Goal: Task Accomplishment & Management: Use online tool/utility

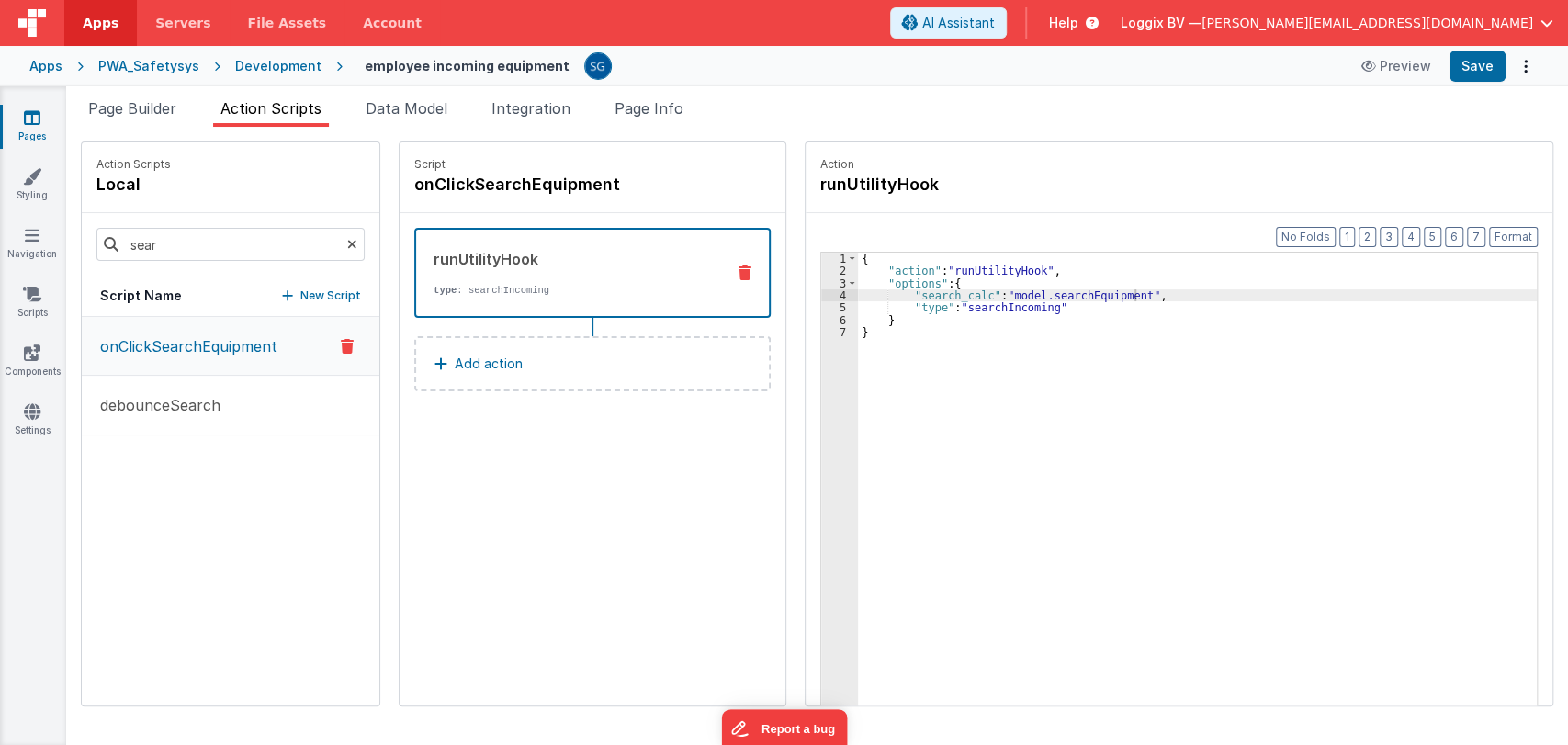
click at [39, 109] on icon at bounding box center [32, 118] width 17 height 18
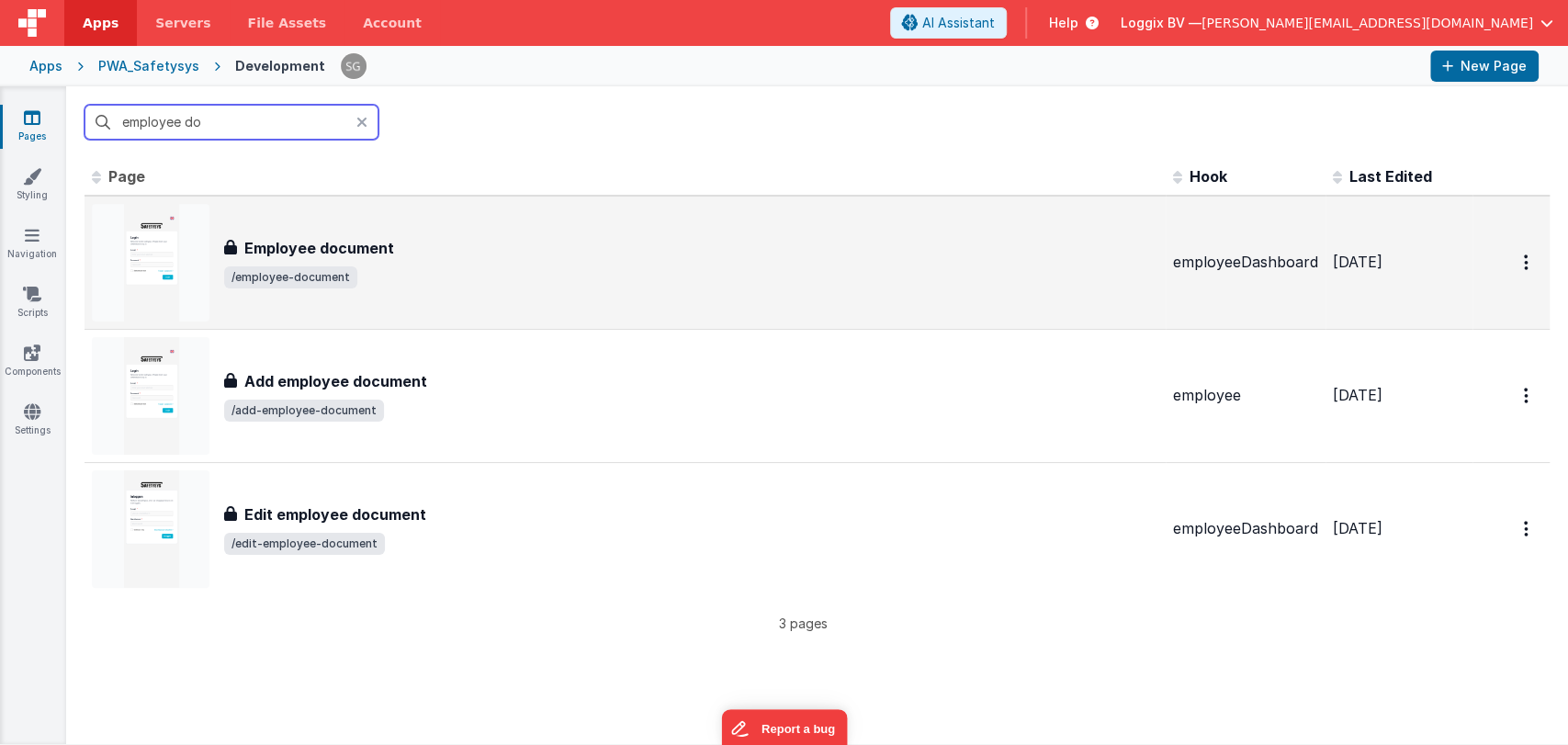
type input "employee do"
click at [452, 308] on div "Employee document Employee document /employee-document" at bounding box center [624, 263] width 1066 height 118
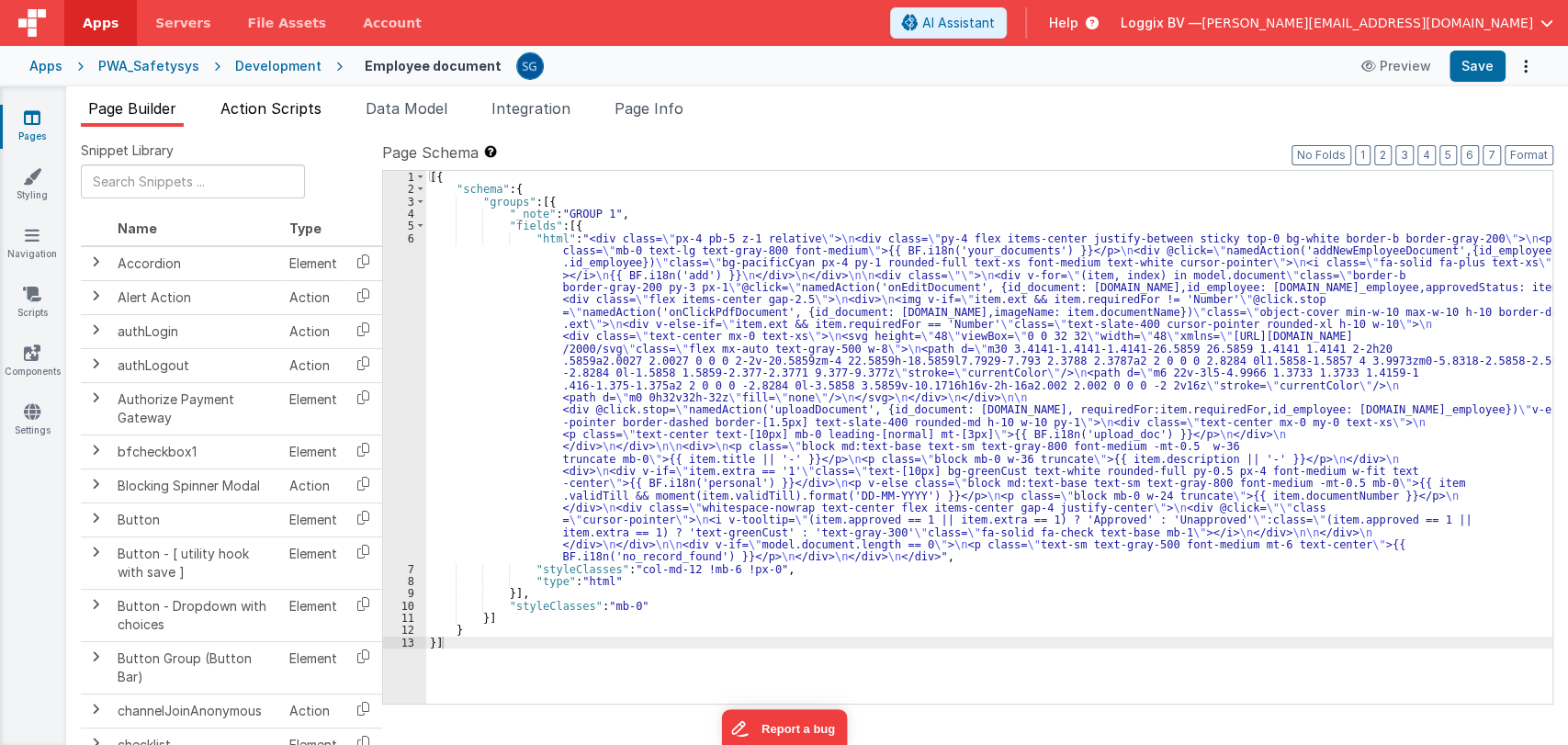
click at [260, 116] on span "Action Scripts" at bounding box center [271, 109] width 101 height 18
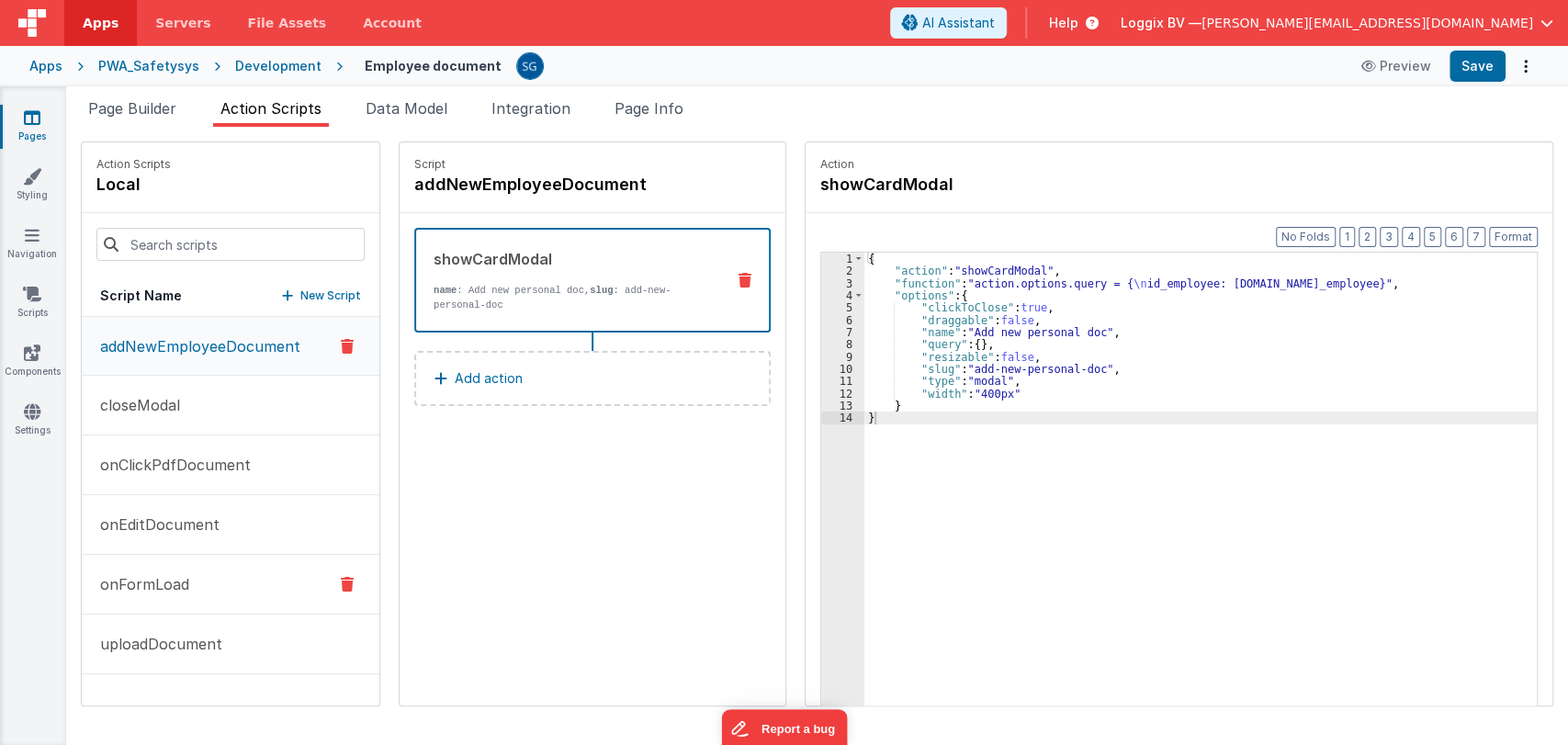
click at [141, 590] on p "onFormLoad" at bounding box center [139, 584] width 100 height 22
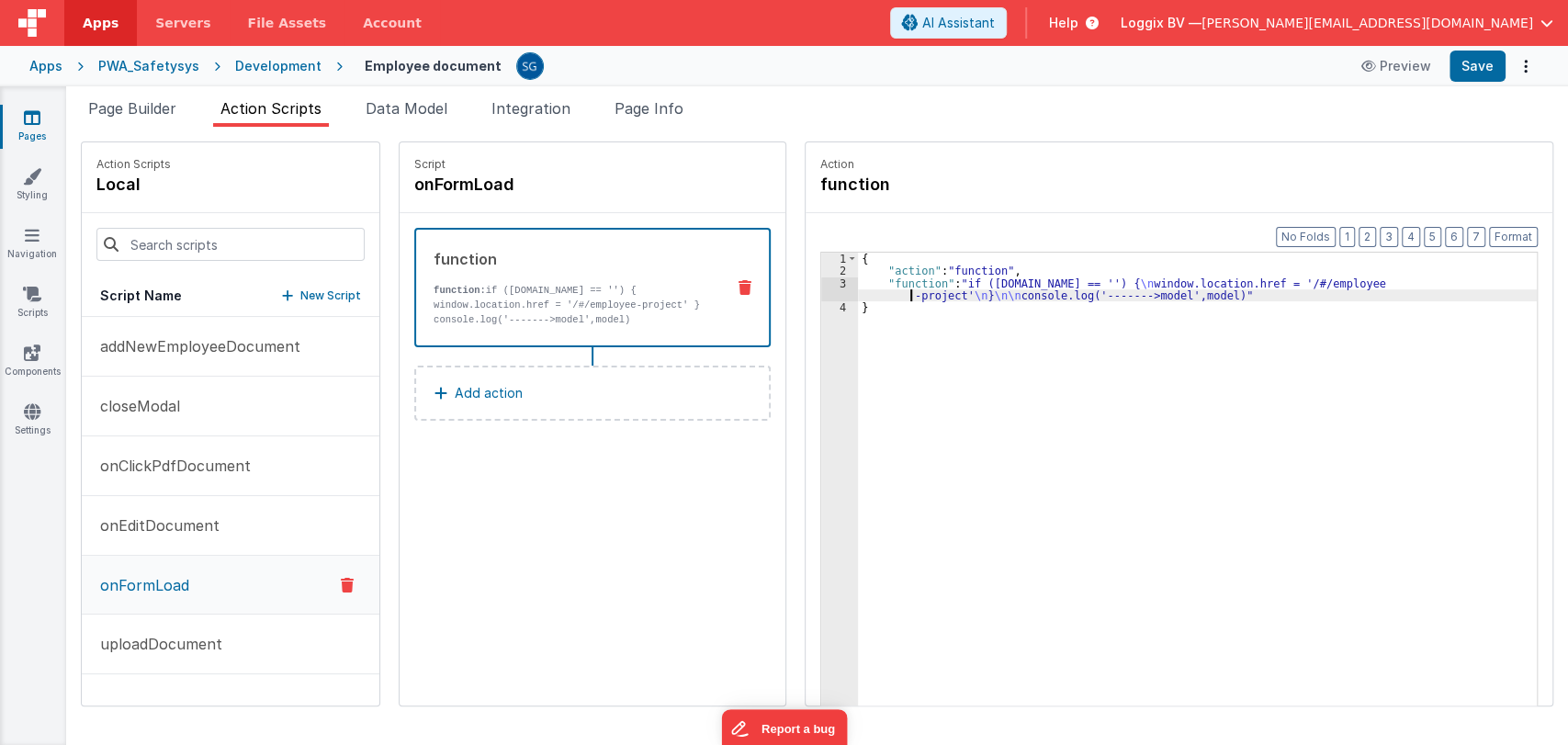
click at [858, 289] on div "{ "action" : "function" , "function" : "if ([DOMAIN_NAME] == '') { \n window.lo…" at bounding box center [1207, 520] width 697 height 534
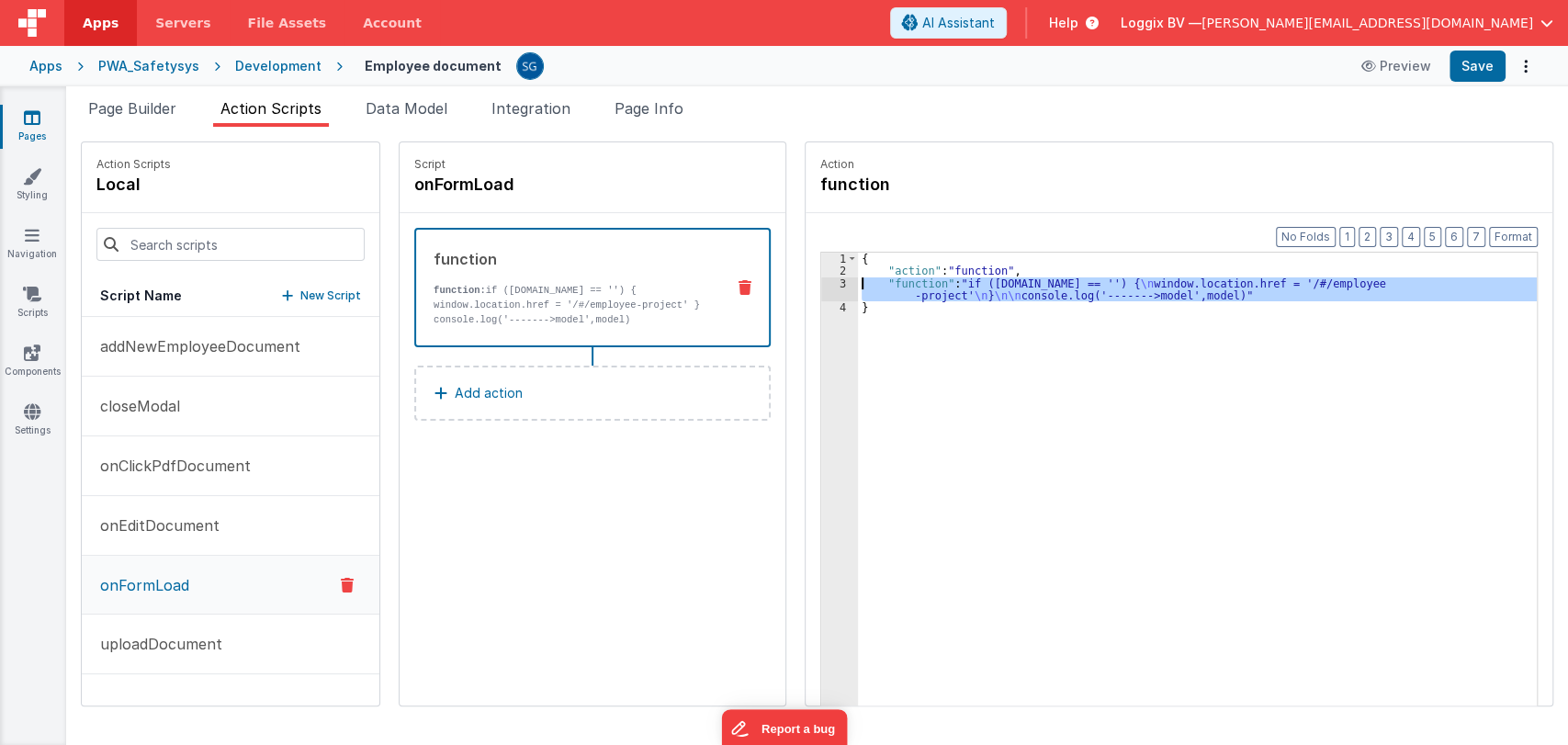
click at [825, 281] on div "3" at bounding box center [840, 290] width 37 height 25
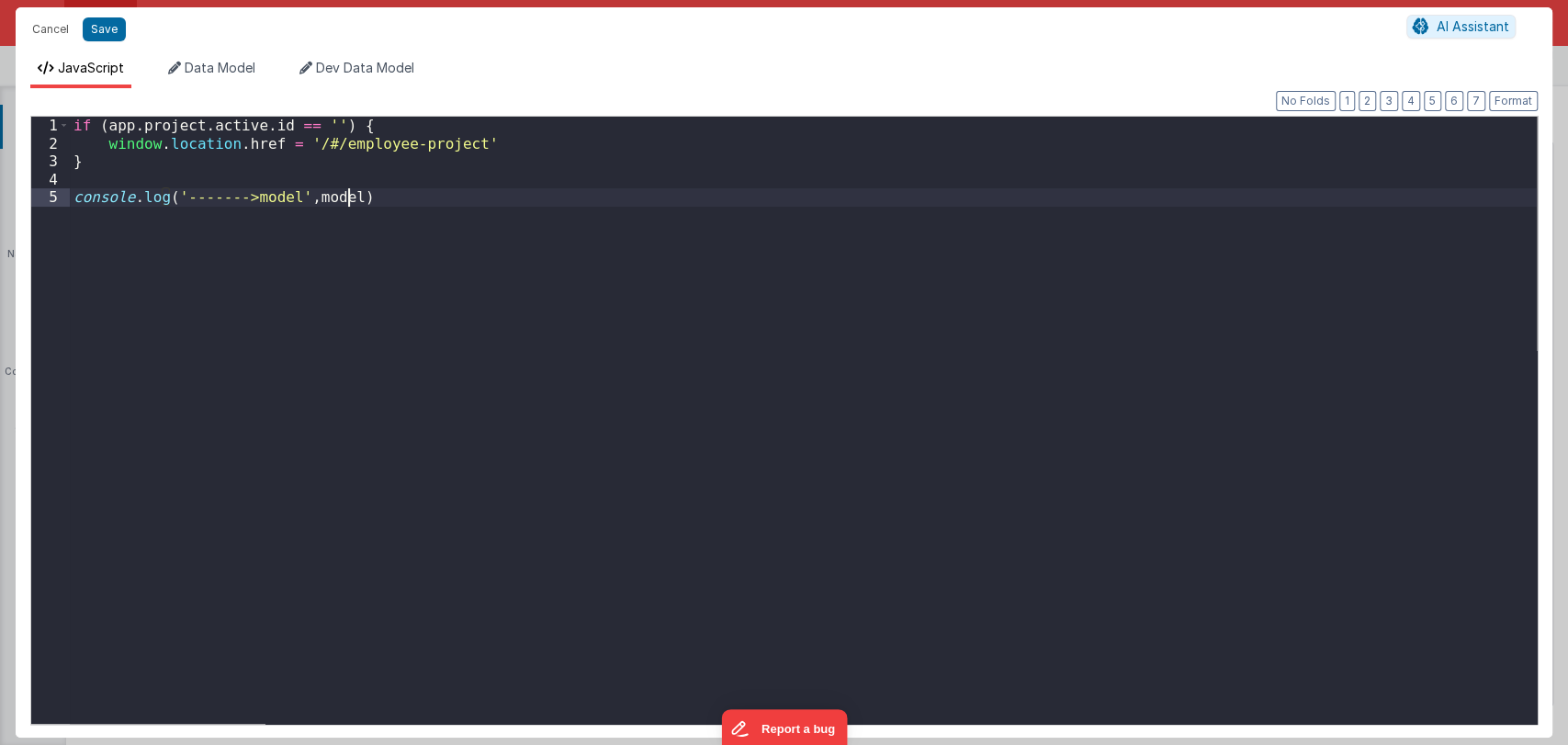
click at [825, 281] on div "if ( app . project . active . id == '' ) { window . location . href = '/#/emplo…" at bounding box center [803, 438] width 1467 height 643
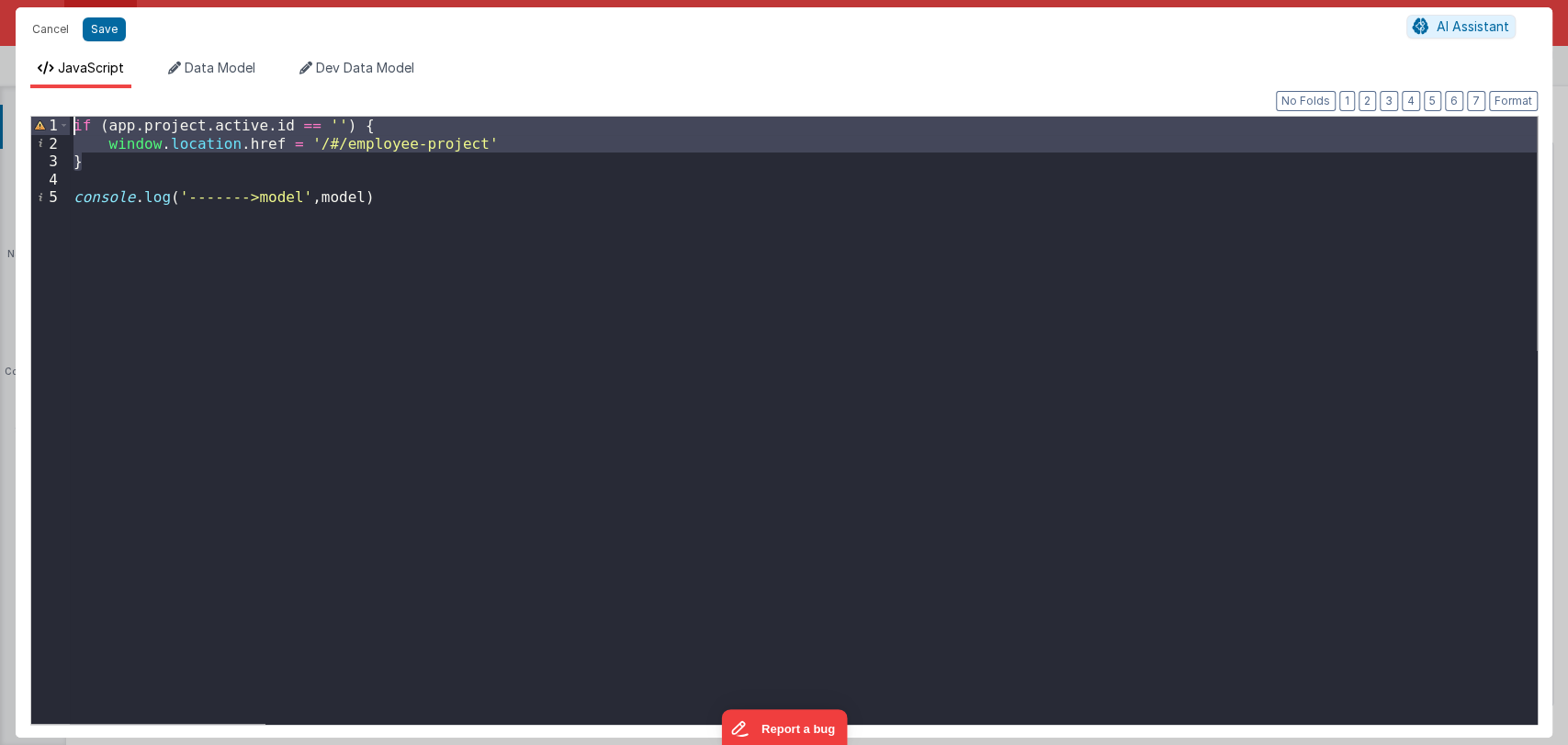
drag, startPoint x: 110, startPoint y: 170, endPoint x: 96, endPoint y: 107, distance: 64.5
click at [96, 107] on div "Format 7 6 5 4 3 2 1 No Folds 1 2 3 4 5 if ( app . project . active . id == '' …" at bounding box center [784, 413] width 1507 height 620
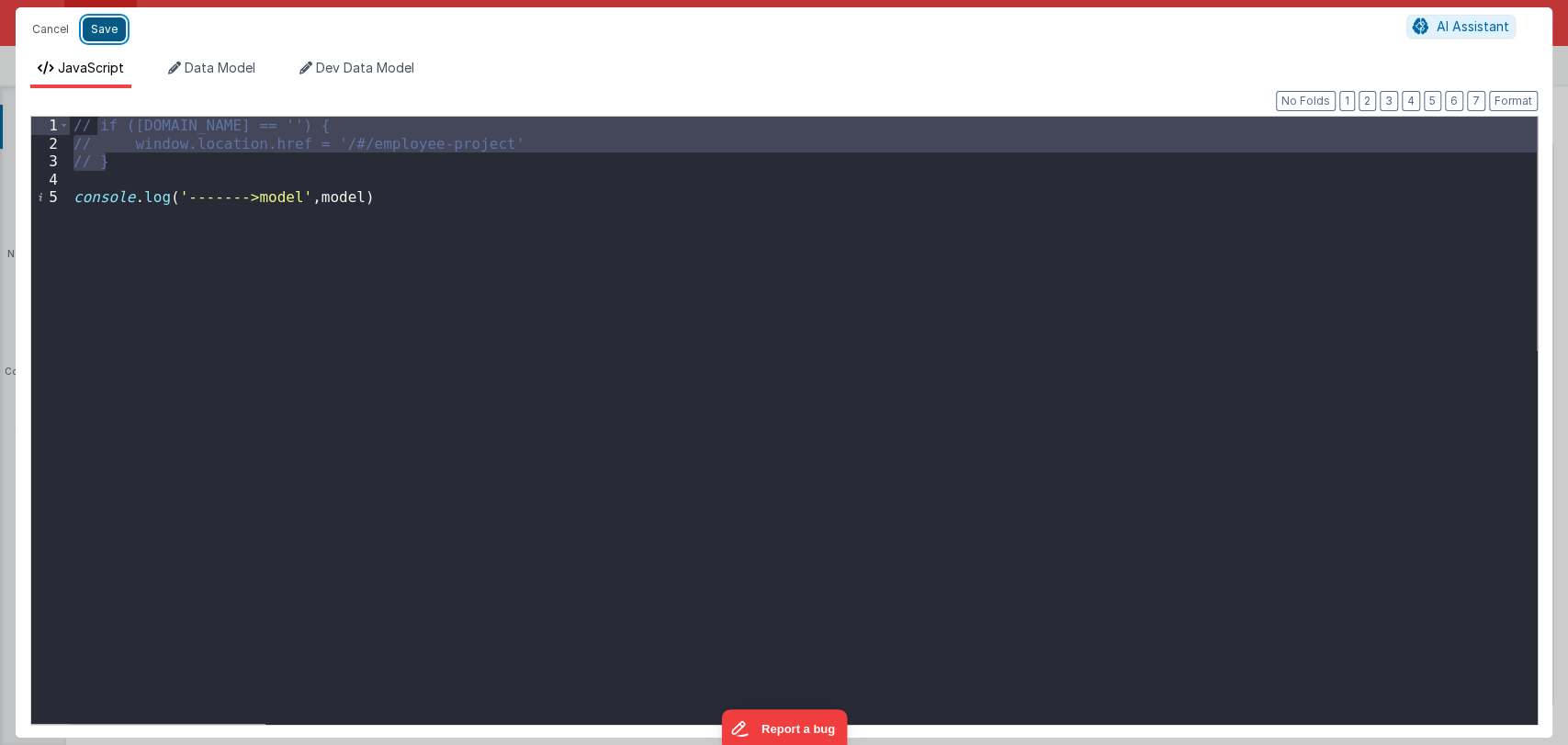
click at [110, 29] on button "Save" at bounding box center [104, 29] width 43 height 24
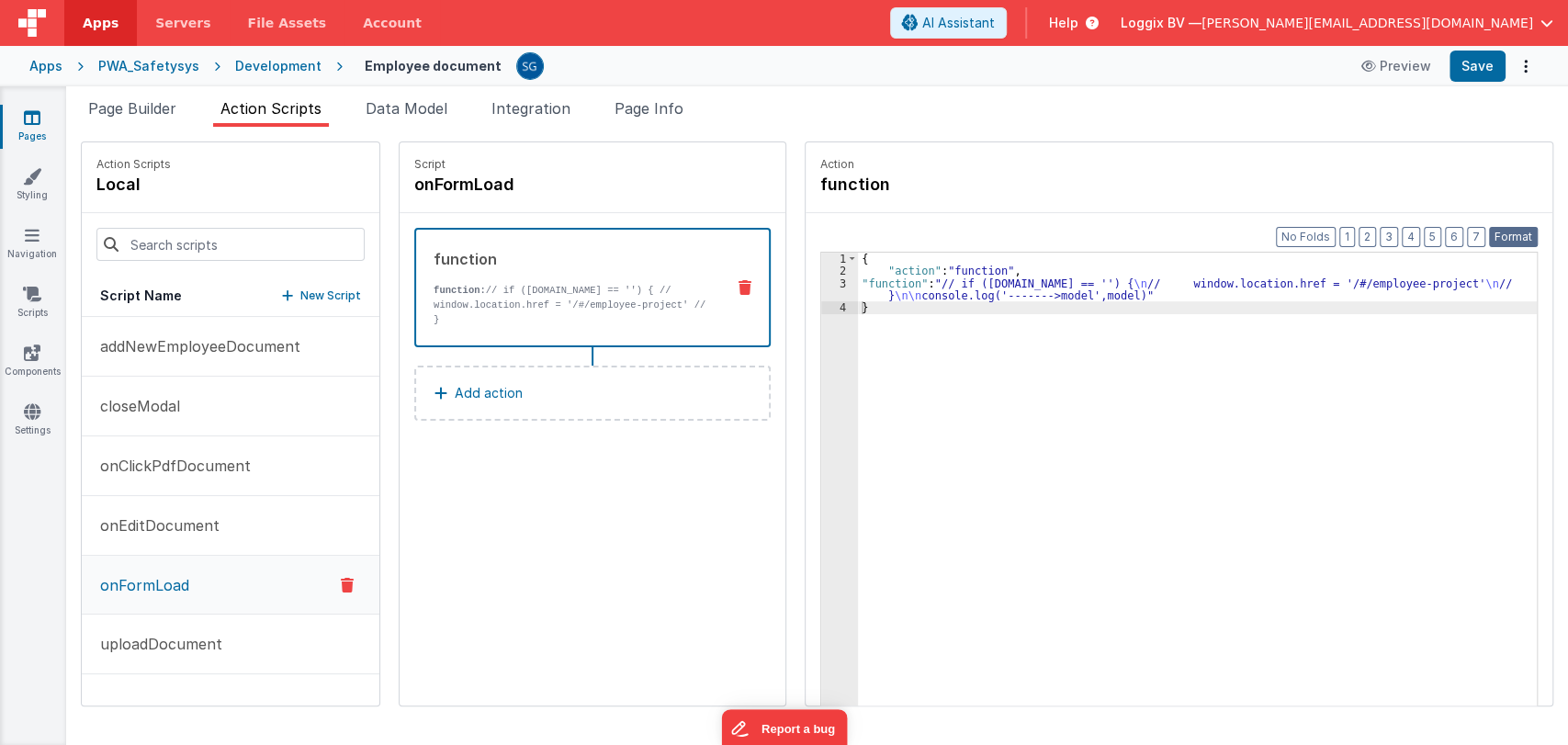
click at [1503, 230] on button "Format" at bounding box center [1513, 237] width 49 height 20
click at [1471, 61] on button "Save" at bounding box center [1477, 66] width 56 height 31
click at [29, 131] on link "Pages" at bounding box center [32, 127] width 66 height 37
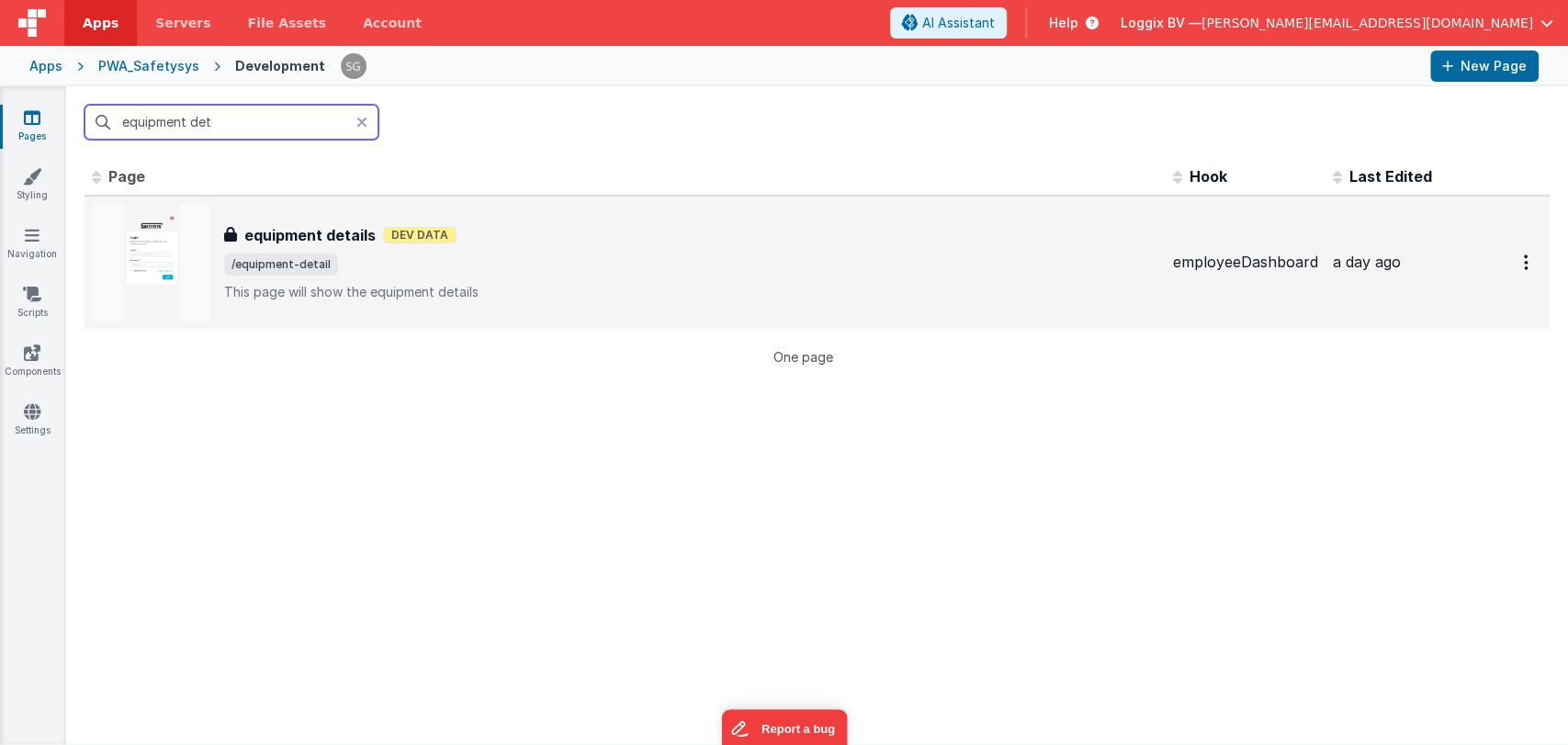
type input "equipment det"
click at [373, 240] on div "equipment details Dev Data" at bounding box center [692, 235] width 934 height 22
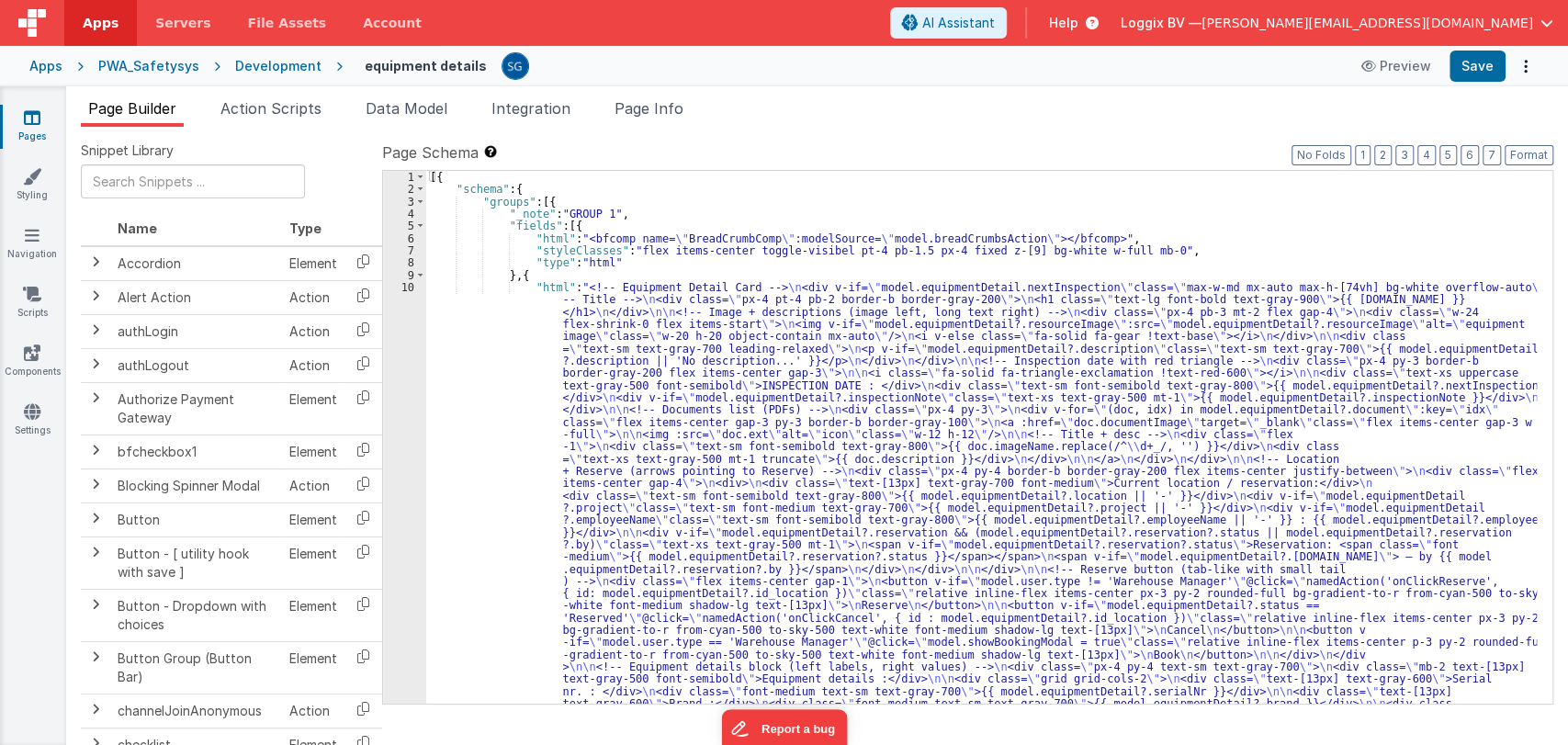
click at [492, 337] on div "[{ "schema" : { "groups" : [{ "_note" : "GROUP 1" , "fields" : [{ "html" : "<bf…" at bounding box center [980, 731] width 1110 height 1120
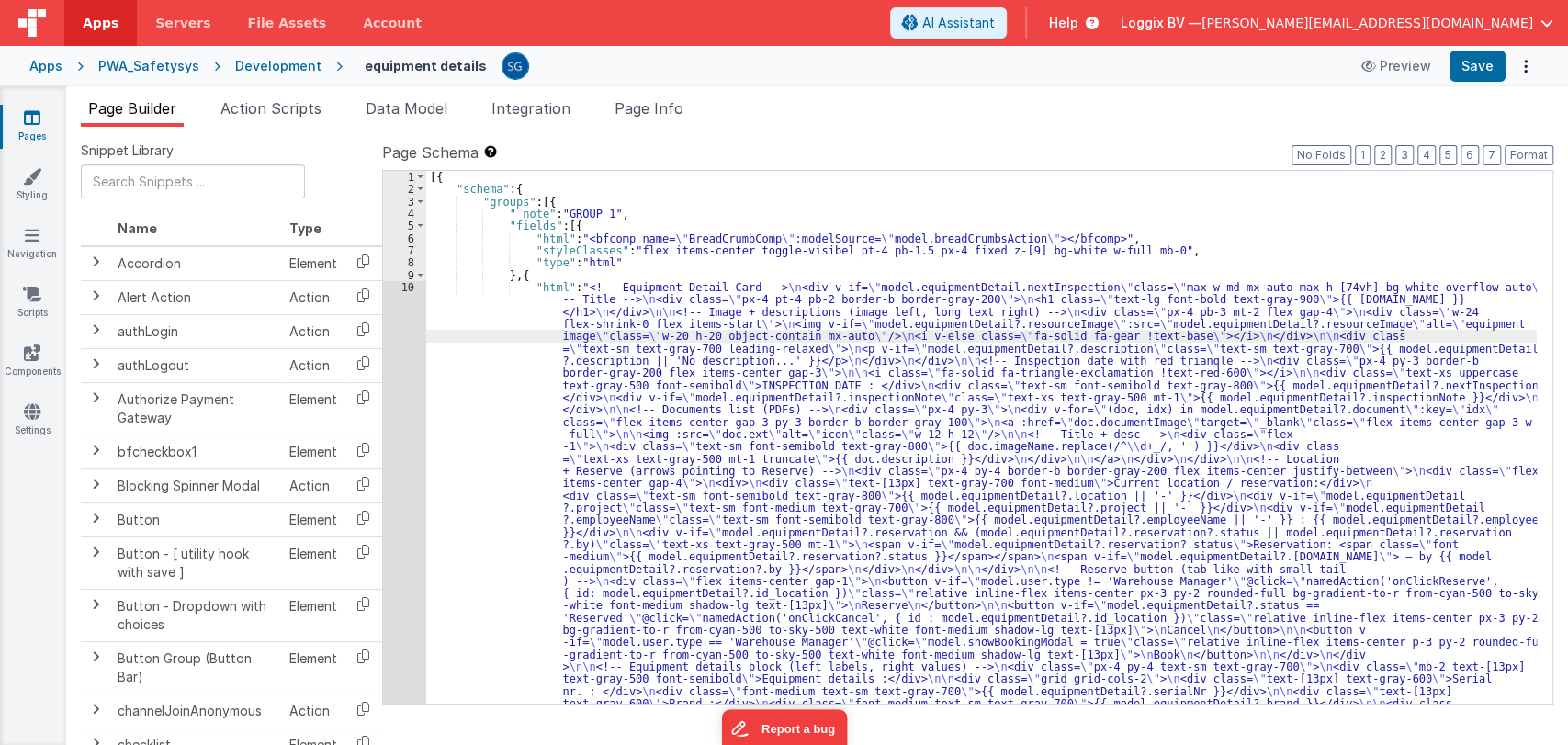
scroll to position [165, 0]
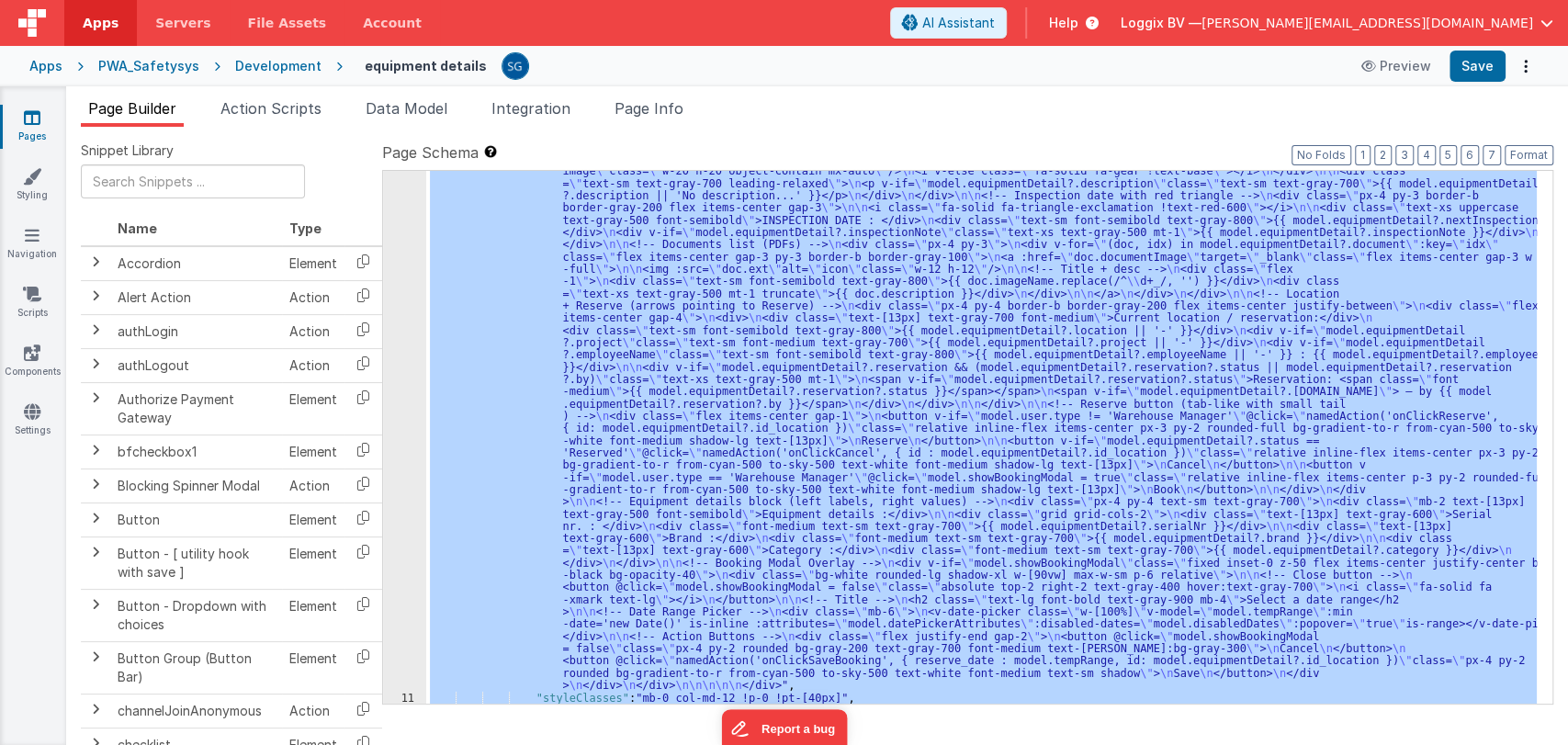
click at [406, 293] on div "10" at bounding box center [404, 404] width 43 height 576
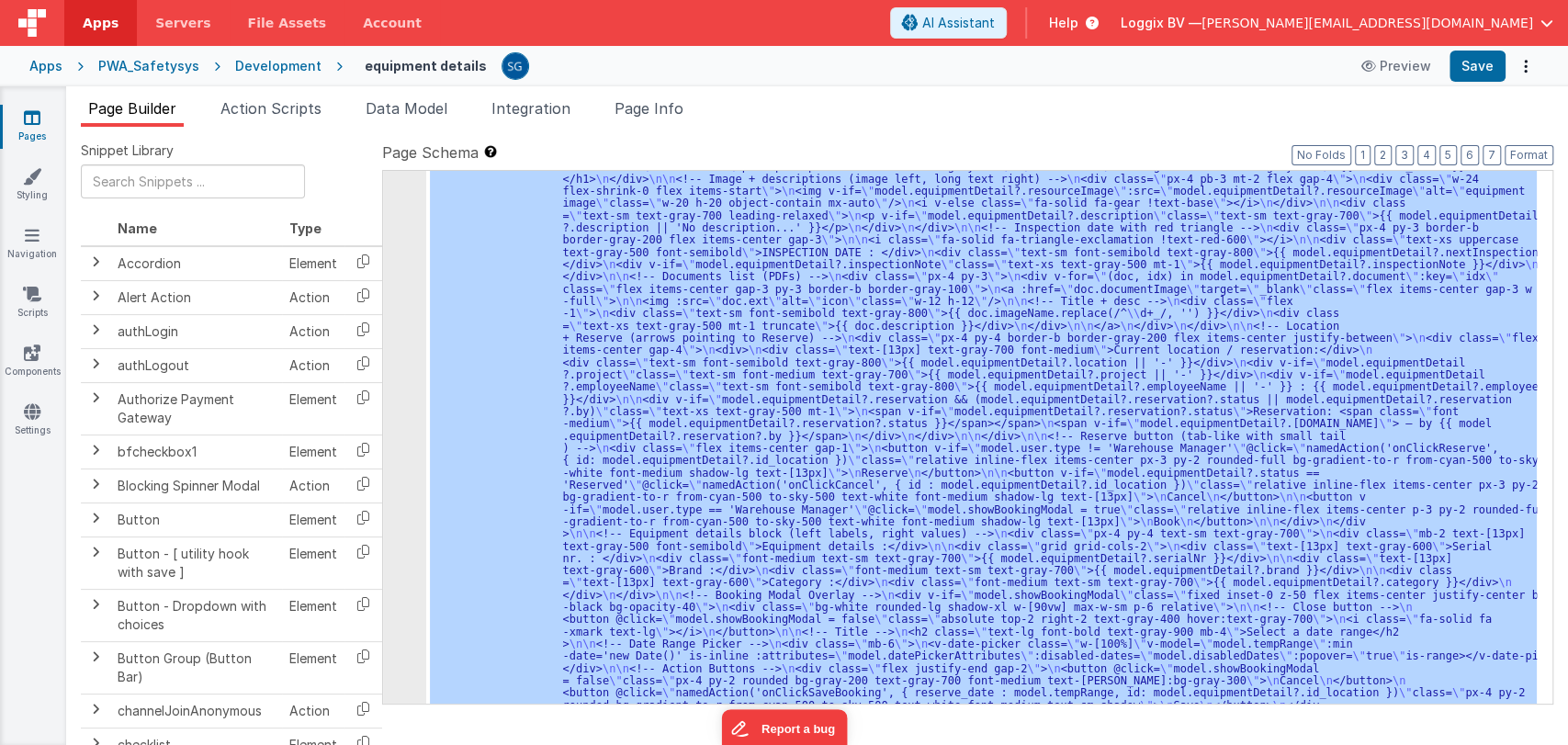
scroll to position [0, 0]
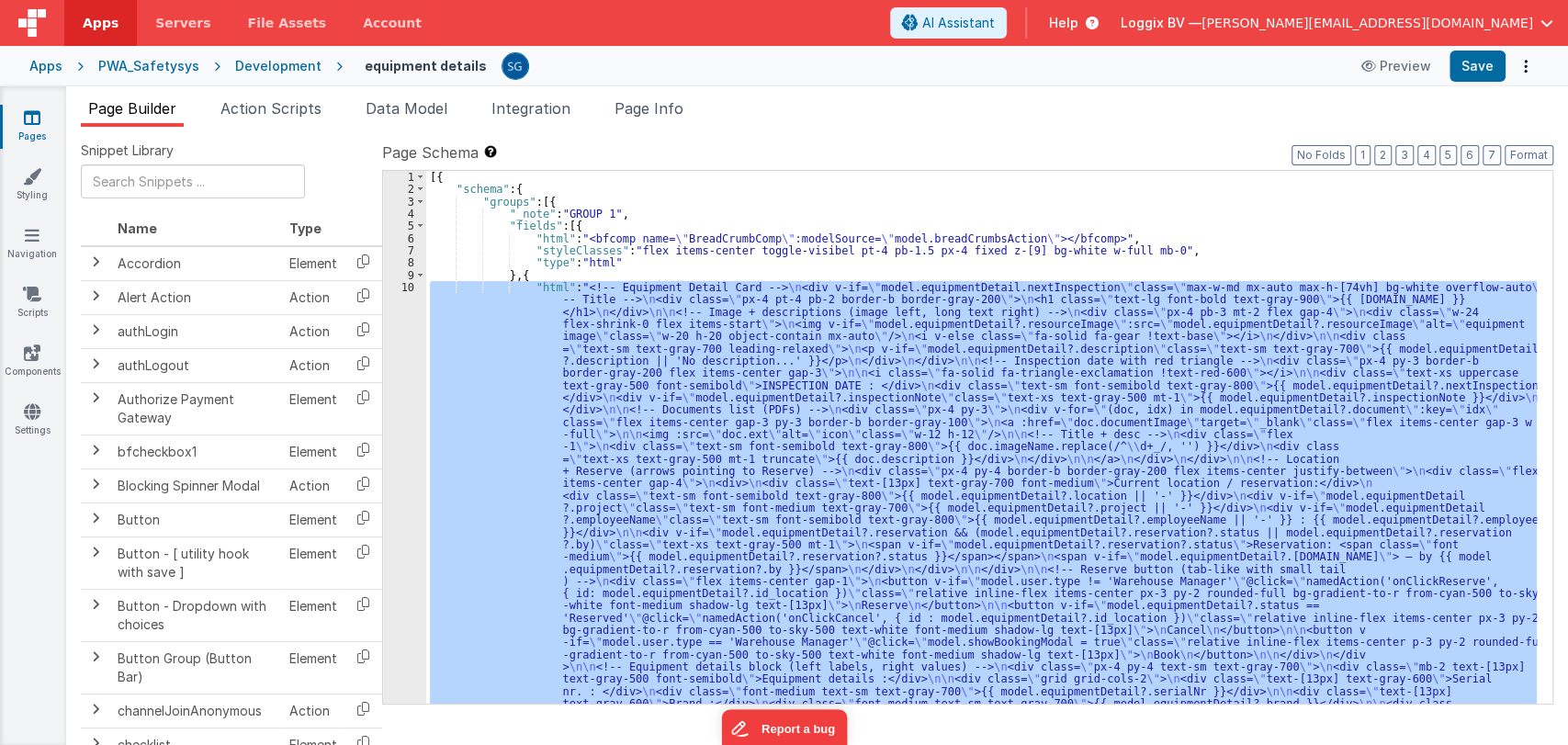
click at [494, 381] on div "[{ "schema" : { "groups" : [{ "_note" : "GROUP 1" , "fields" : [{ "html" : "<bf…" at bounding box center [980, 437] width 1110 height 533
click at [401, 284] on div "10" at bounding box center [404, 569] width 43 height 576
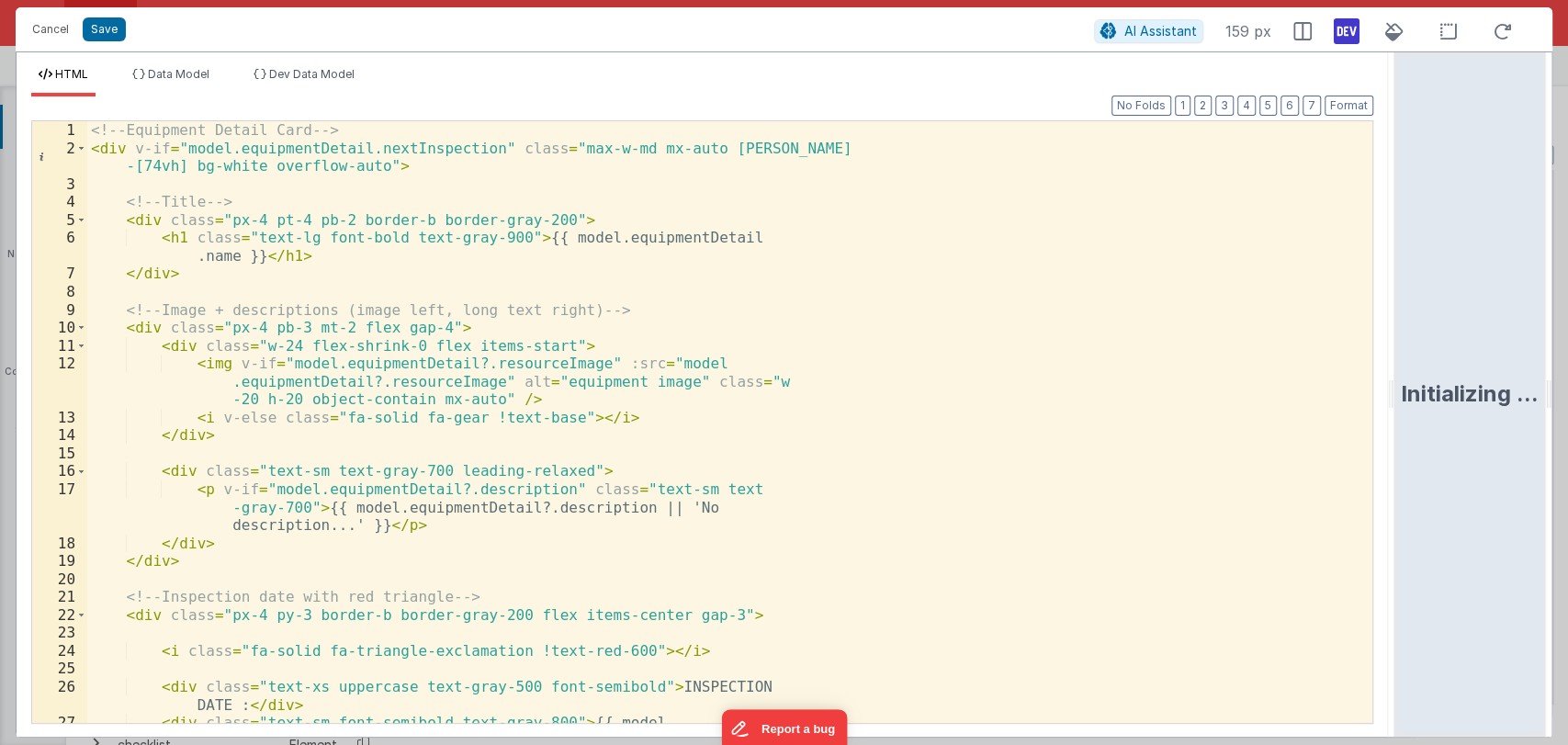
drag, startPoint x: 779, startPoint y: 385, endPoint x: 1547, endPoint y: 392, distance: 768.0
click at [1547, 392] on html "Cancel Save AI Assistant 159 px HTML Data Model Dev Data Model Format 7 6 5 4 3…" at bounding box center [784, 372] width 1568 height 745
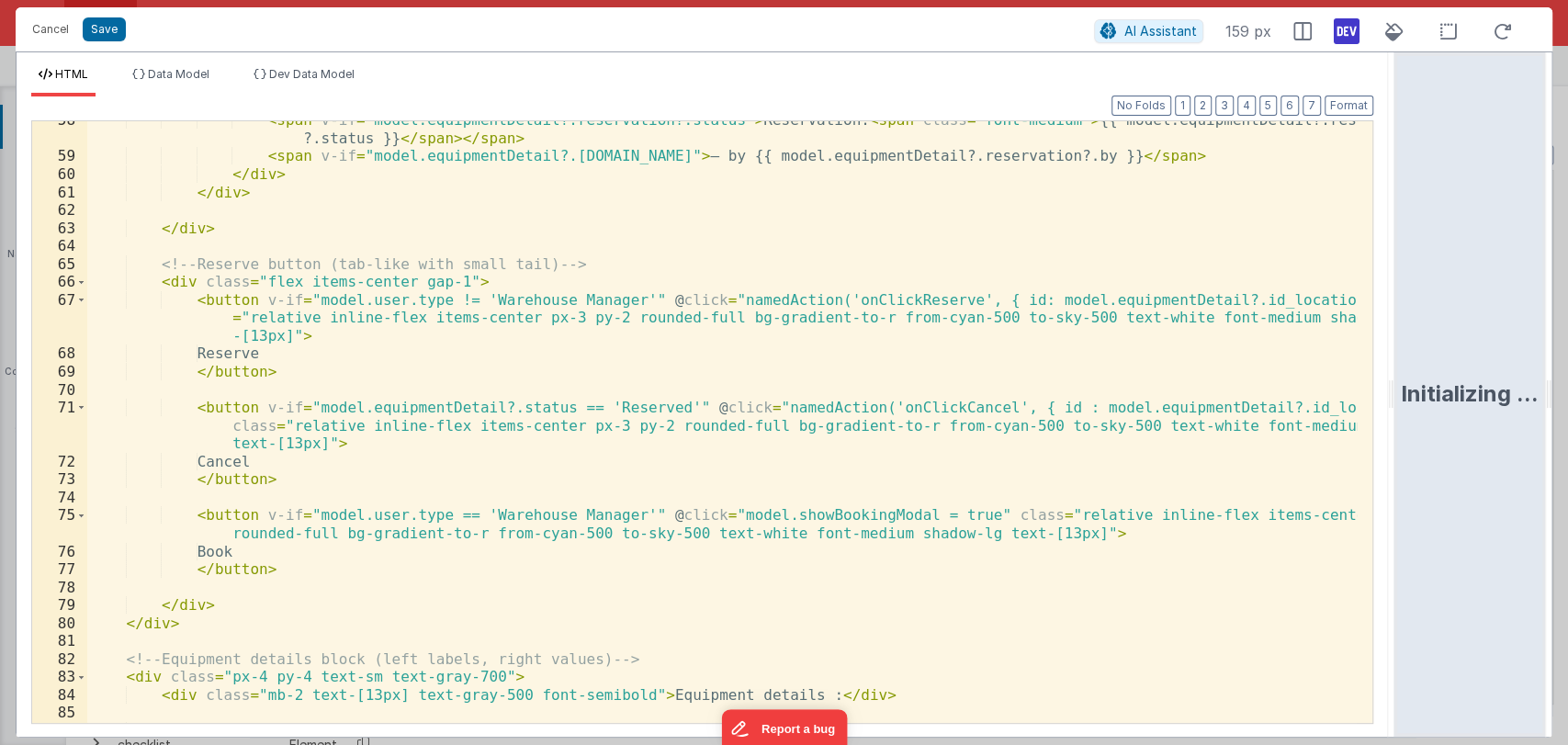
scroll to position [1093, 0]
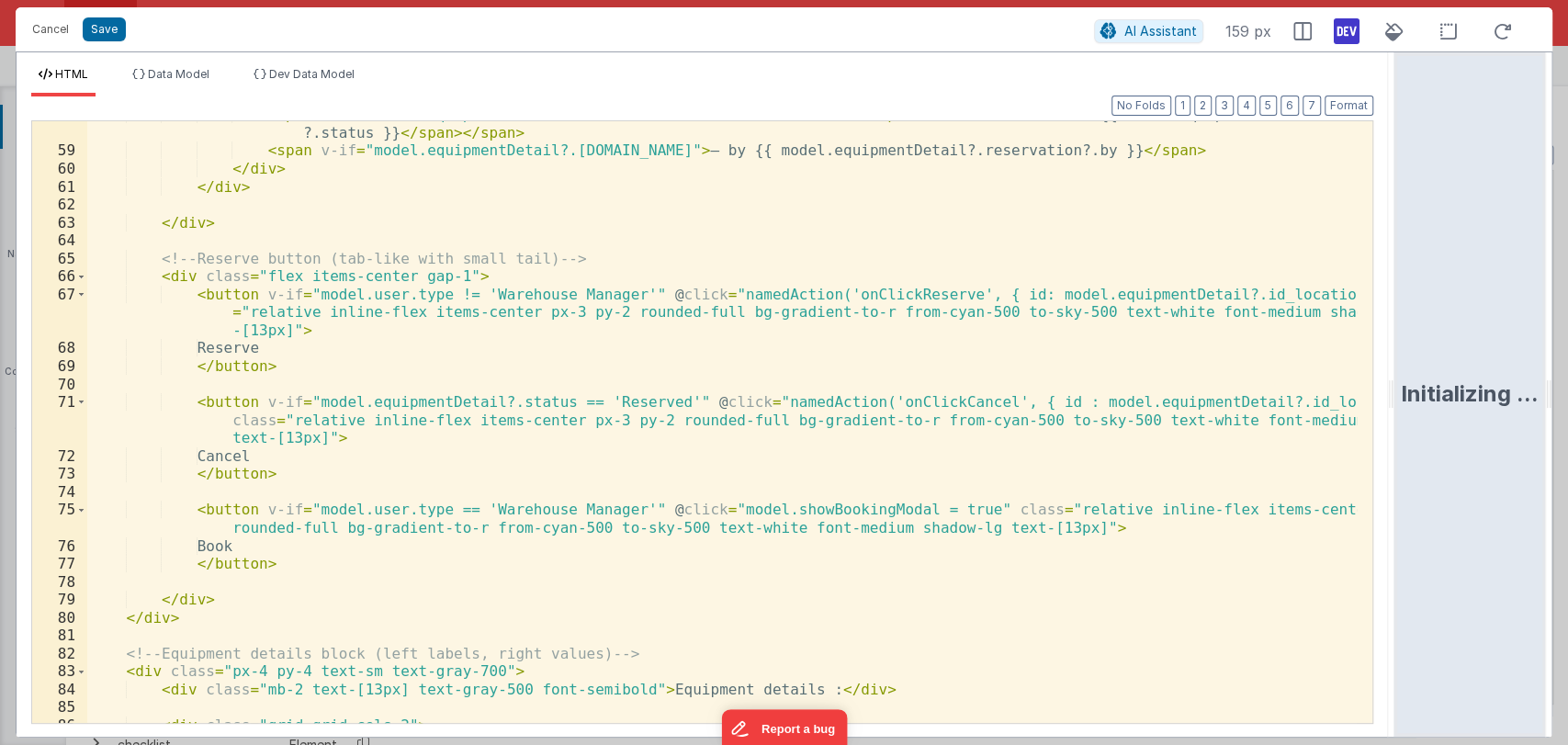
click at [246, 543] on div "< span v-if = "model.equipmentDetail?.reservation?.status" > Reservation: < spa…" at bounding box center [722, 433] width 1269 height 656
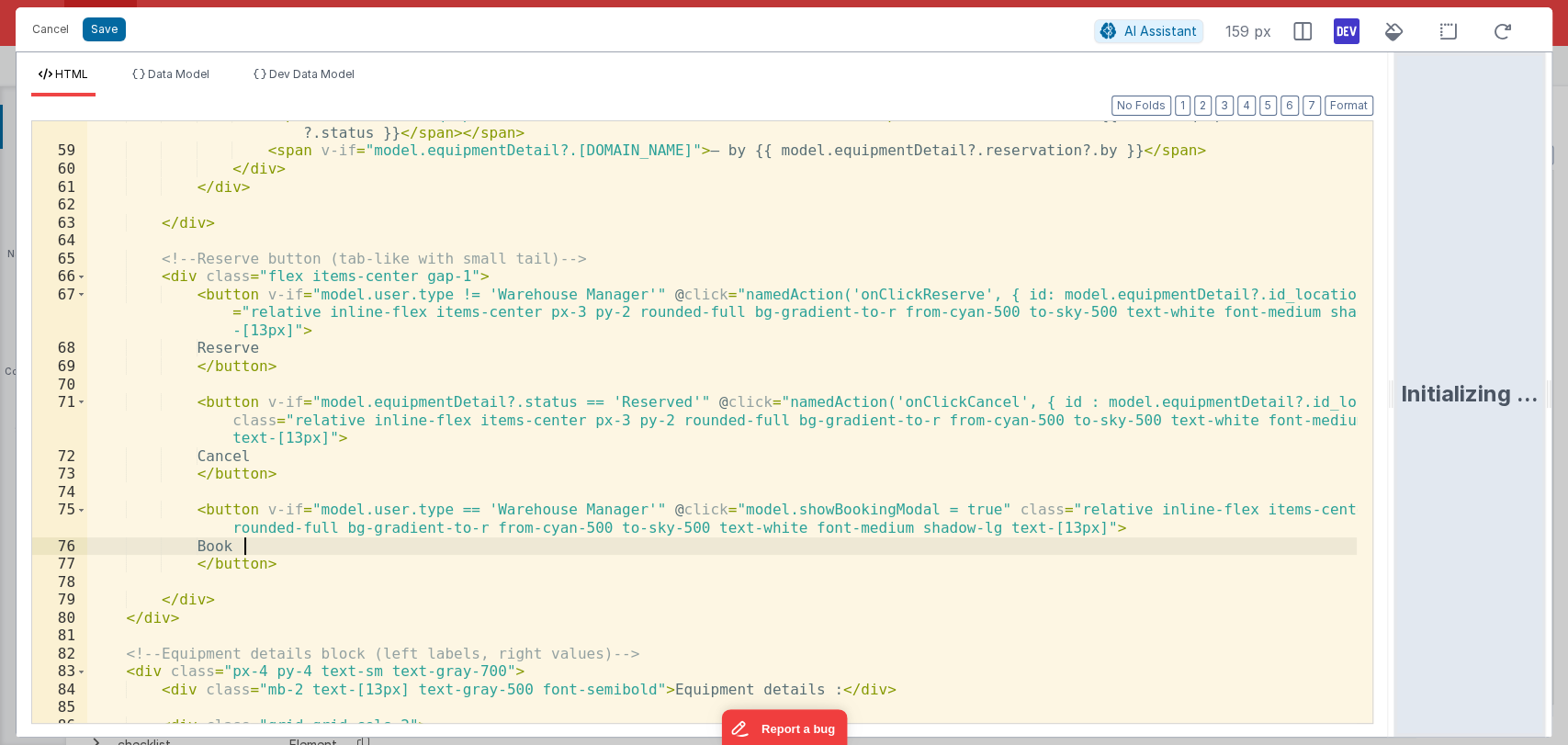
click at [246, 543] on div "< span v-if = "model.equipmentDetail?.reservation?.status" > Reservation: < spa…" at bounding box center [722, 433] width 1269 height 656
click at [270, 545] on div "< span v-if = "model.equipmentDetail?.reservation?.status" > Reservation: < spa…" at bounding box center [722, 422] width 1269 height 602
click at [52, 20] on button "Cancel" at bounding box center [51, 29] width 55 height 26
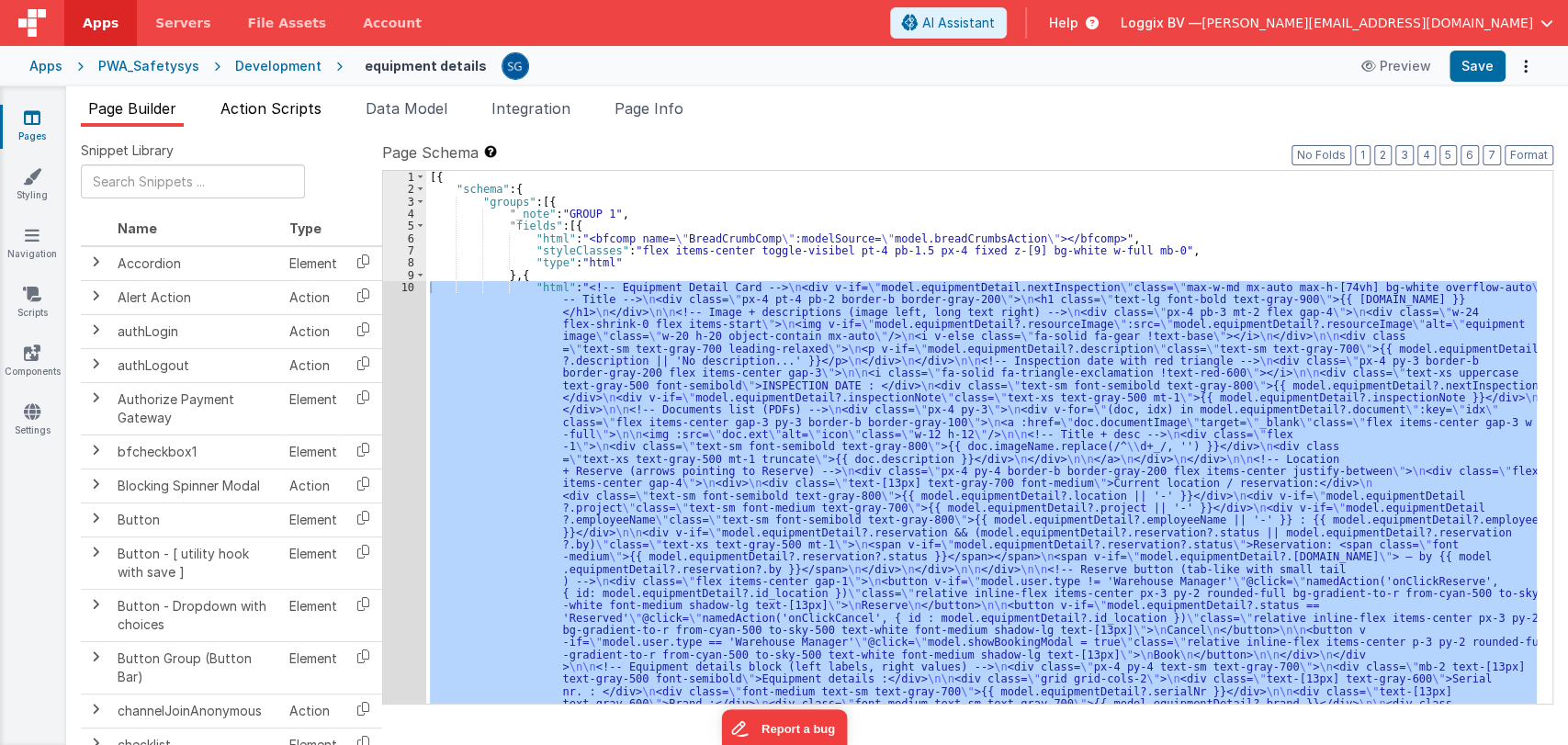
click at [245, 111] on span "Action Scripts" at bounding box center [271, 109] width 101 height 18
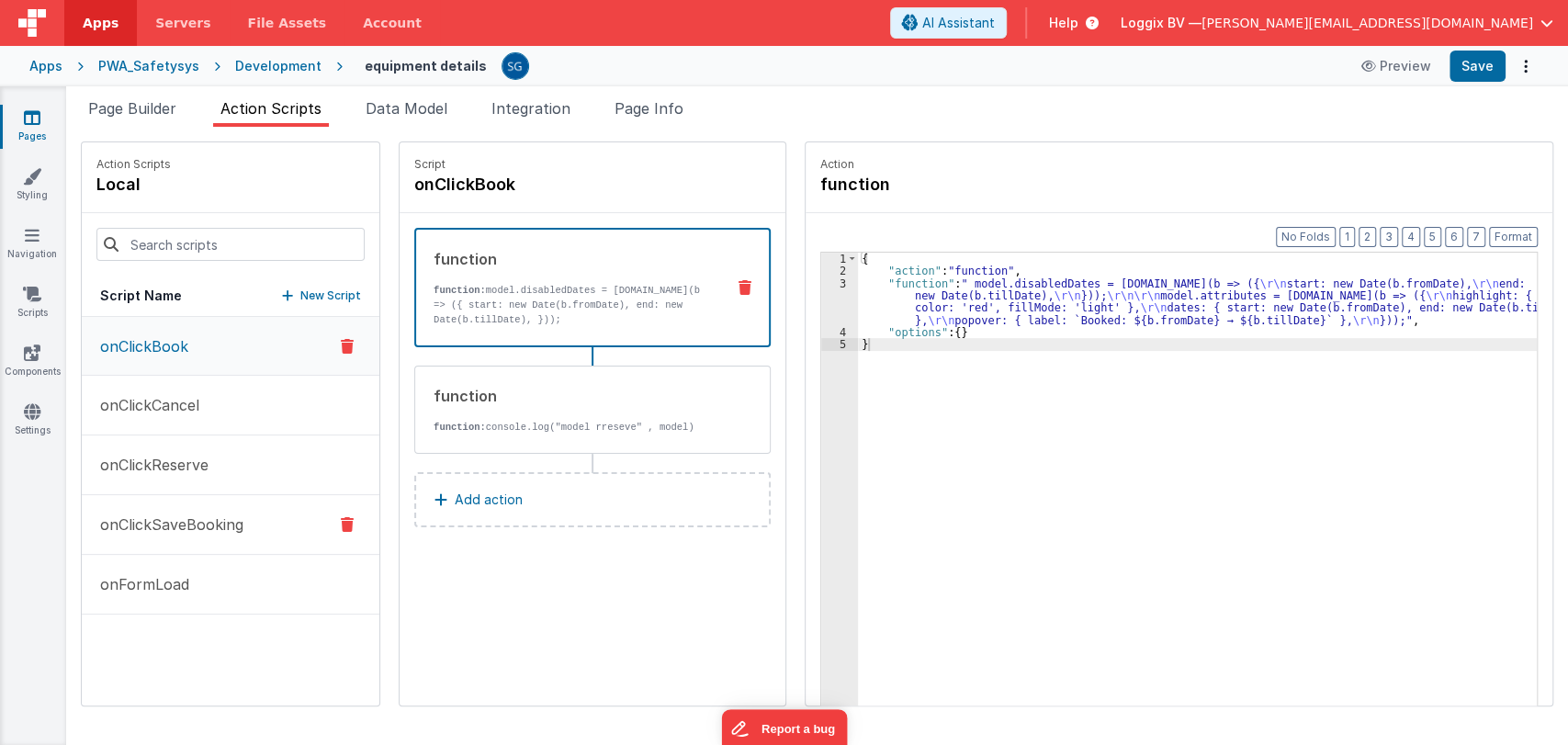
click at [144, 522] on p "onClickSaveBooking" at bounding box center [166, 524] width 155 height 22
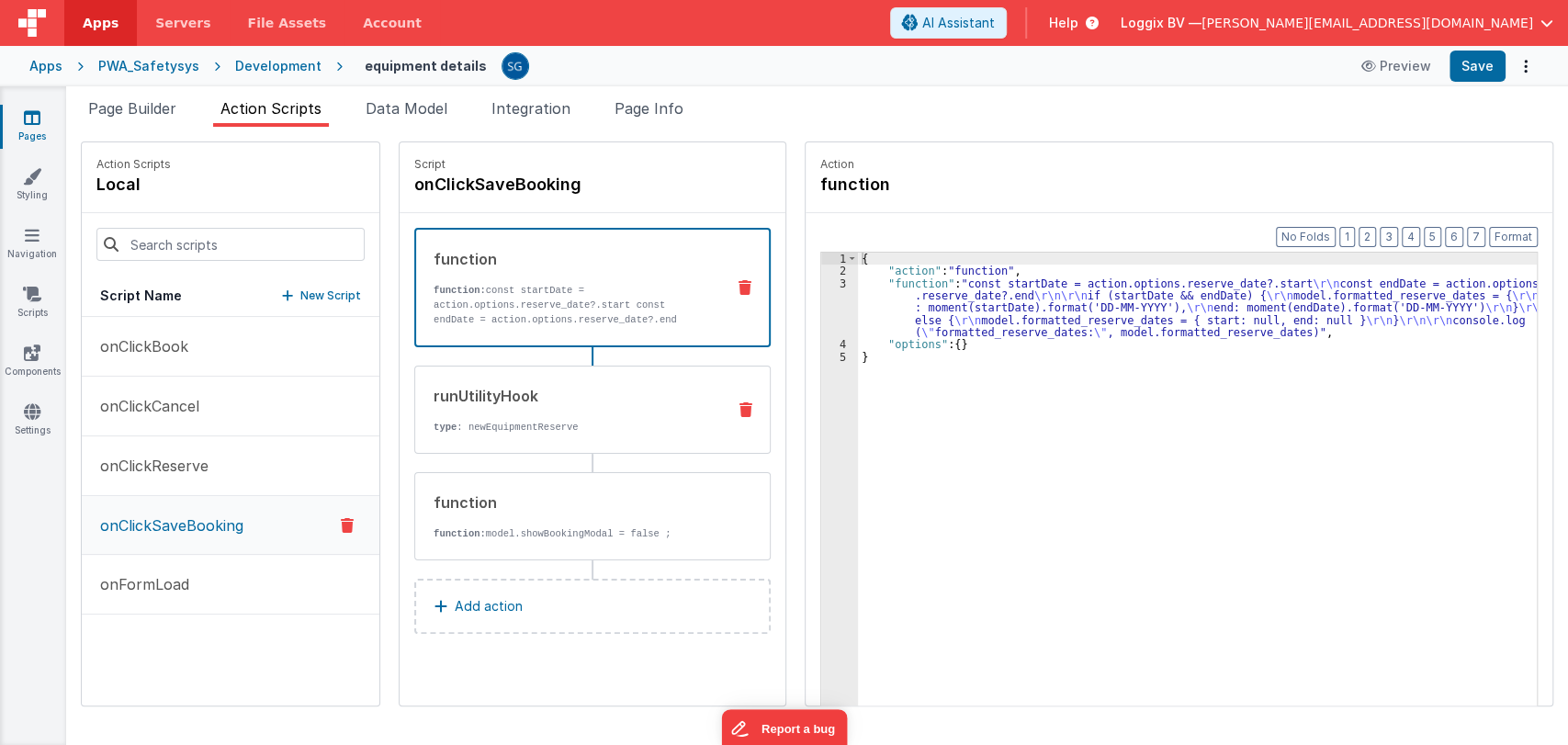
click at [520, 428] on p "type : newEquipmentReserve" at bounding box center [572, 427] width 278 height 15
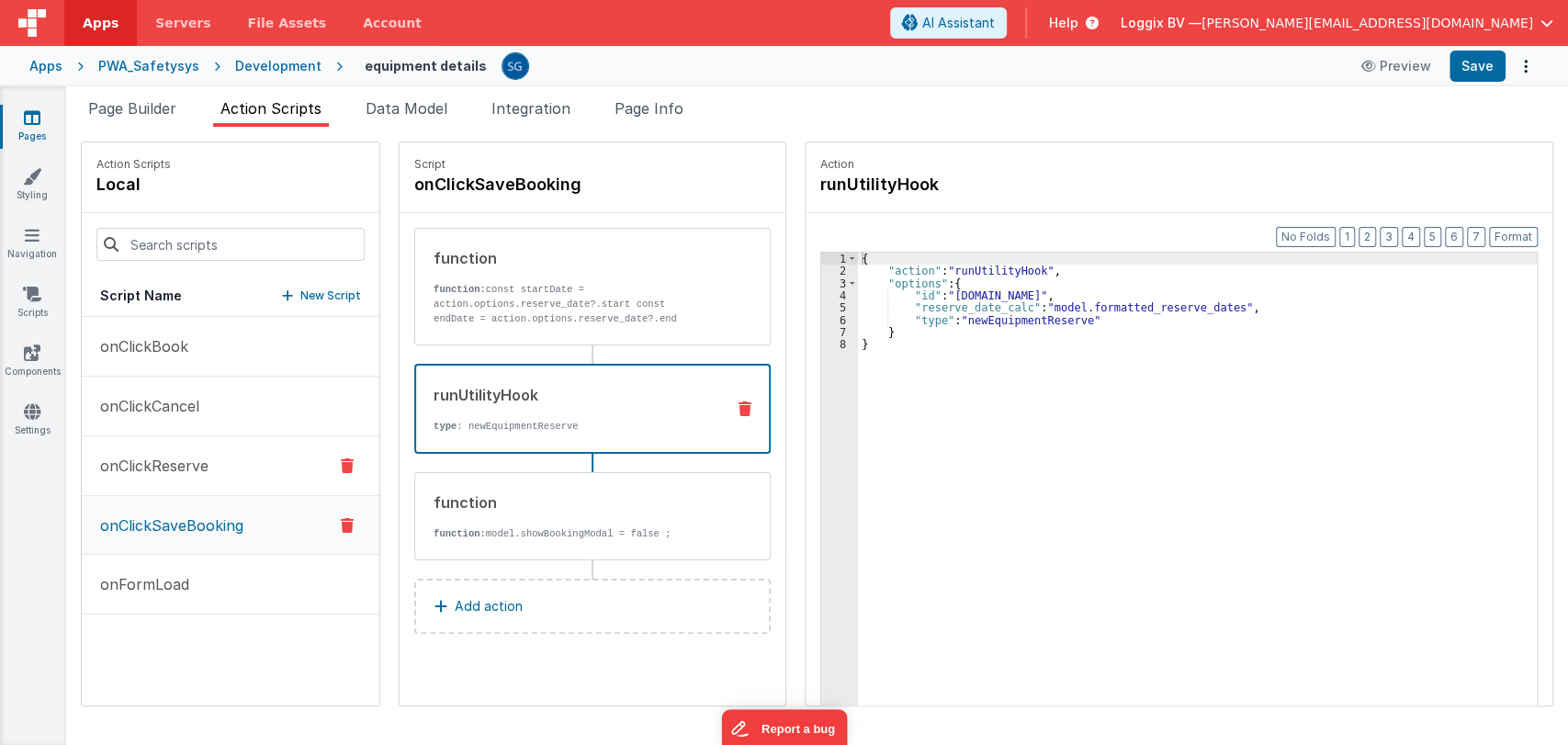
click at [146, 486] on button "onClickReserve" at bounding box center [231, 465] width 298 height 60
